Goal: Task Accomplishment & Management: Complete application form

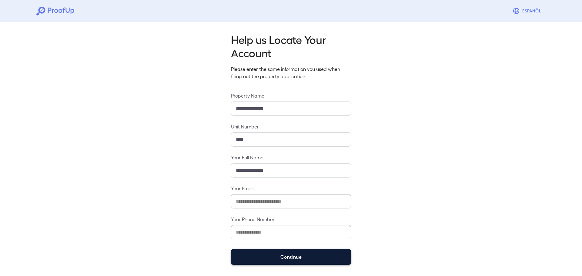
click at [296, 257] on button "Continue" at bounding box center [291, 257] width 120 height 16
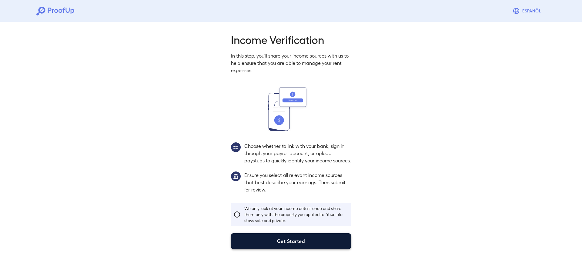
click at [293, 247] on button "Get Started" at bounding box center [291, 241] width 120 height 16
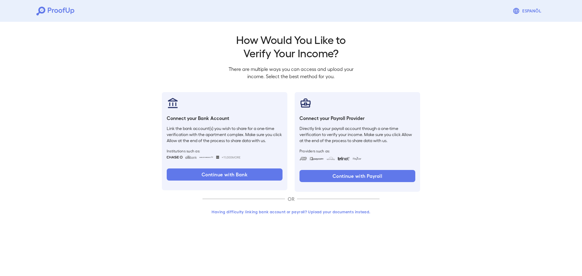
click at [333, 214] on button "Having difficulty linking bank account or payroll? Upload your documents instea…" at bounding box center [291, 212] width 177 height 11
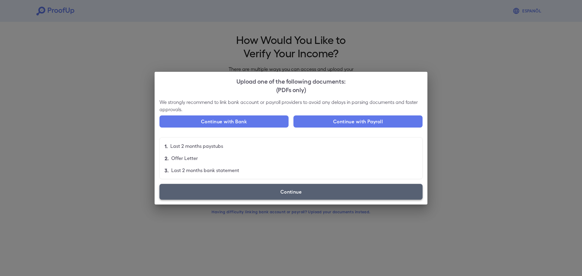
click at [269, 196] on label "Continue" at bounding box center [291, 192] width 263 height 16
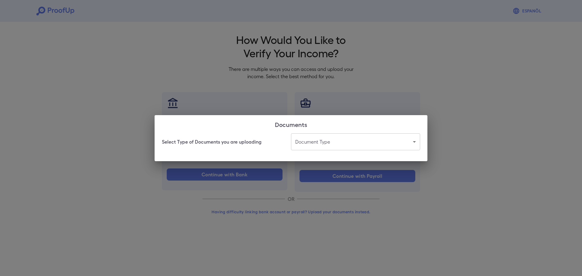
click at [324, 143] on body "Espanõl Go back How Would You Like to Verify Your Income? There are multiple wa…" at bounding box center [291, 116] width 582 height 232
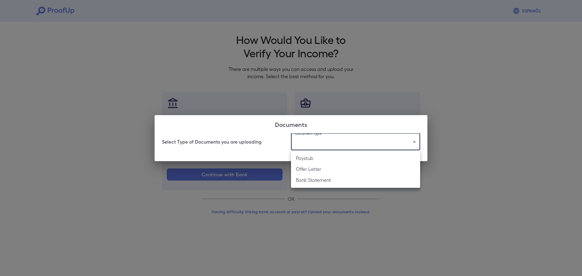
click at [322, 158] on li "Paystub" at bounding box center [355, 158] width 129 height 11
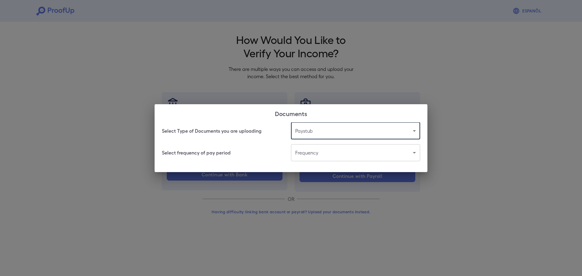
type input "*******"
click at [323, 153] on body "Espanõl Go back How Would You Like to Verify Your Income? There are multiple wa…" at bounding box center [291, 116] width 582 height 232
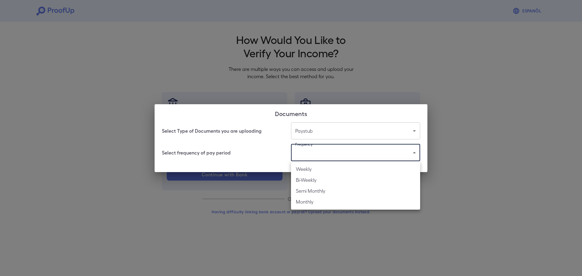
click at [316, 172] on li "Weekly" at bounding box center [355, 169] width 129 height 11
type input "******"
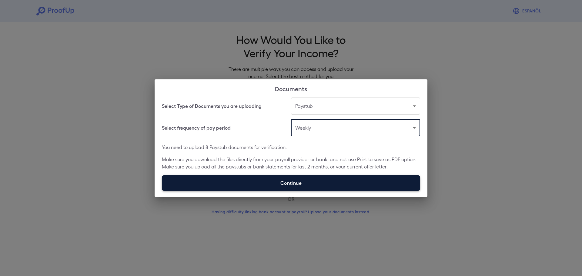
click at [322, 180] on label "Continue" at bounding box center [291, 183] width 258 height 16
click at [162, 191] on input "Continue" at bounding box center [162, 191] width 0 height 0
type input "**********"
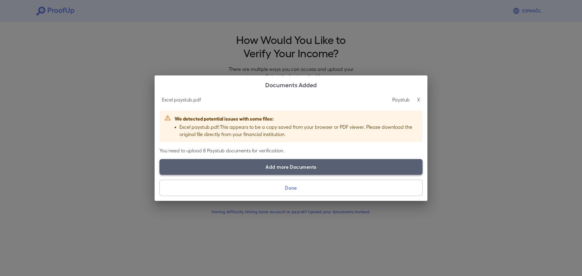
click at [271, 166] on label "Add more Documents" at bounding box center [291, 167] width 263 height 16
click at [160, 175] on input "Add more Documents" at bounding box center [160, 175] width 0 height 0
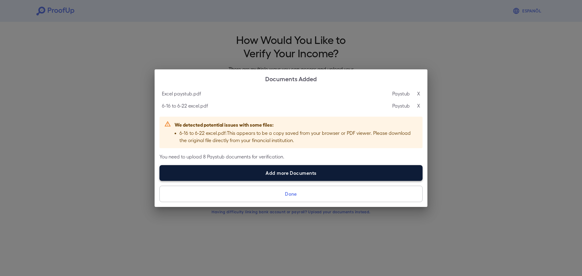
click at [331, 175] on label "Add more Documents" at bounding box center [291, 173] width 263 height 16
click at [160, 181] on input "Add more Documents" at bounding box center [160, 181] width 0 height 0
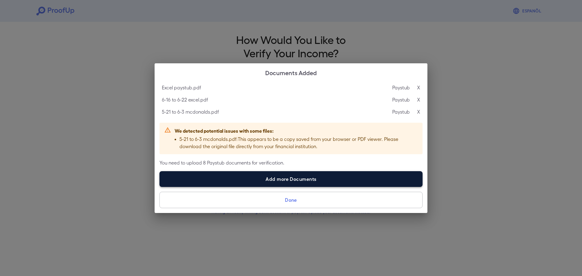
click at [250, 184] on label "Add more Documents" at bounding box center [291, 179] width 263 height 16
click at [160, 187] on input "Add more Documents" at bounding box center [160, 187] width 0 height 0
type input "**********"
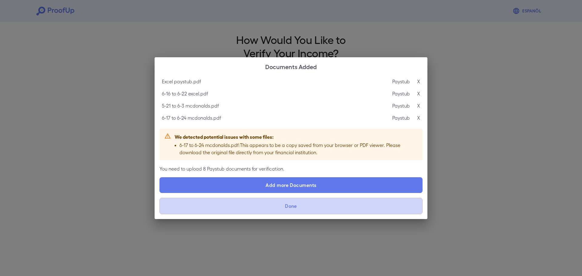
click at [283, 204] on button "Done" at bounding box center [291, 206] width 263 height 16
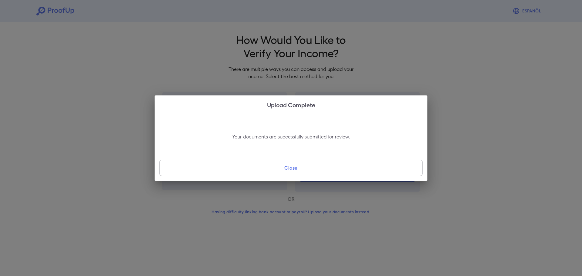
click at [286, 172] on button "Close" at bounding box center [291, 168] width 263 height 16
